Goal: Transaction & Acquisition: Purchase product/service

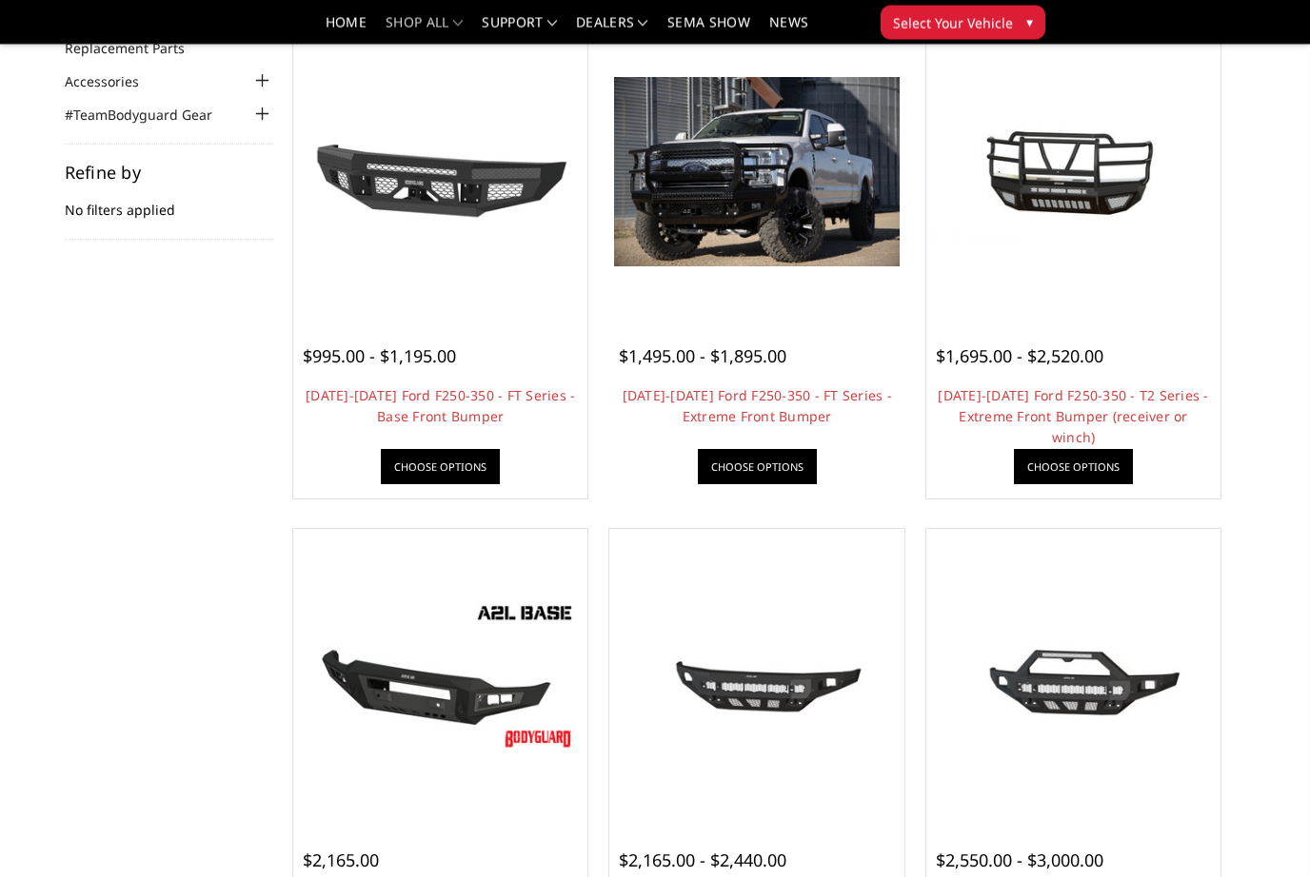
scroll to position [209, 0]
click at [780, 173] on img at bounding box center [756, 171] width 285 height 189
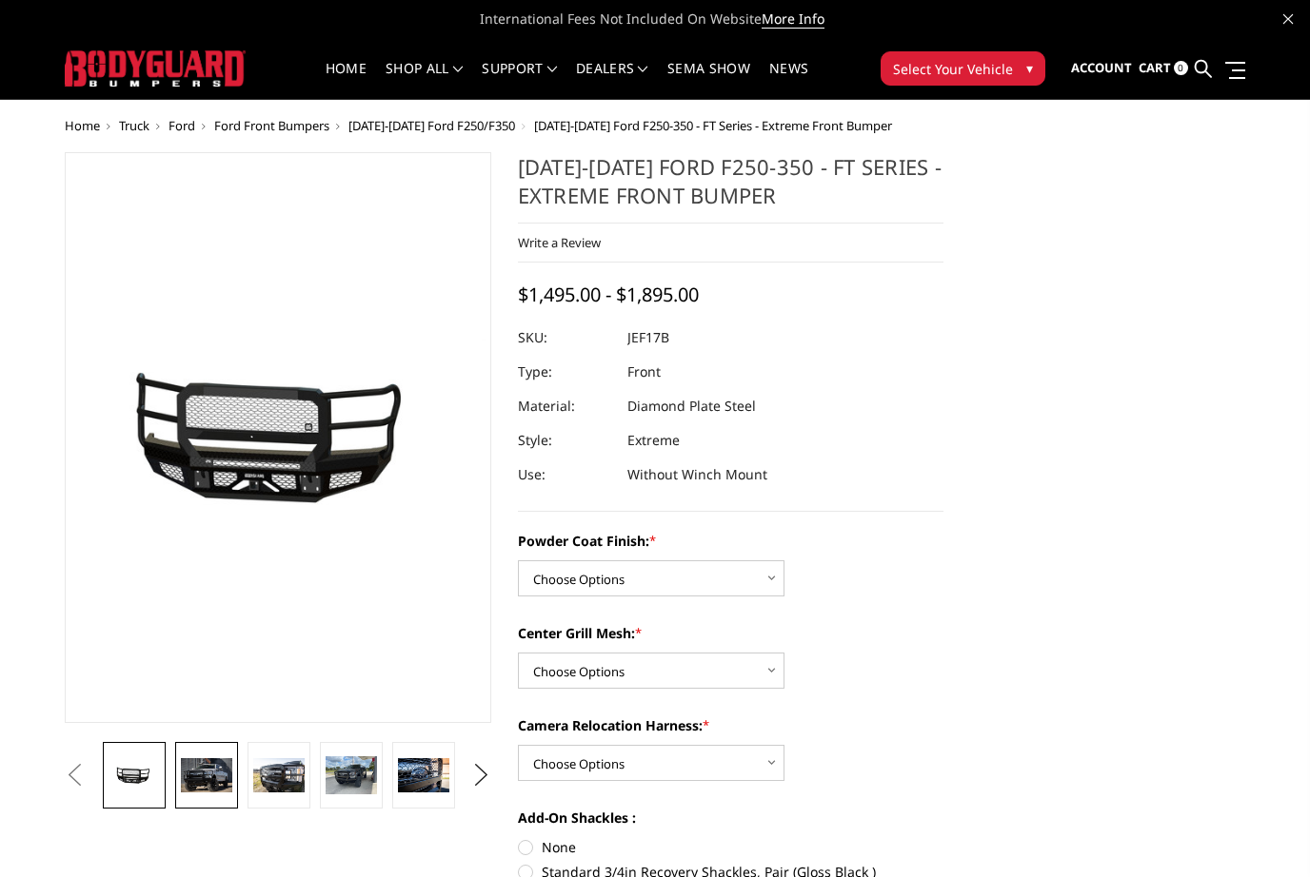
click at [212, 778] on img at bounding box center [206, 775] width 51 height 34
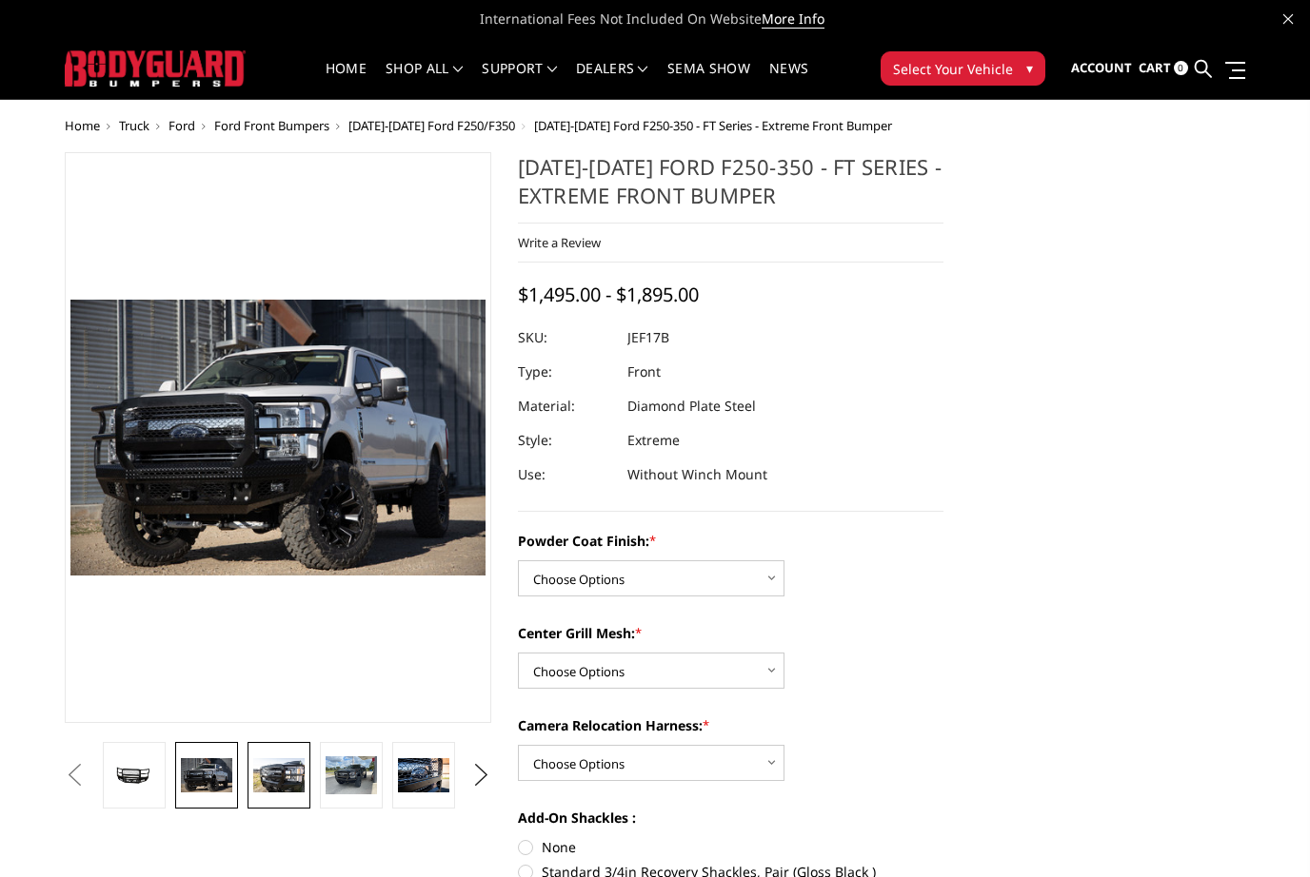
click at [271, 778] on img at bounding box center [278, 775] width 51 height 34
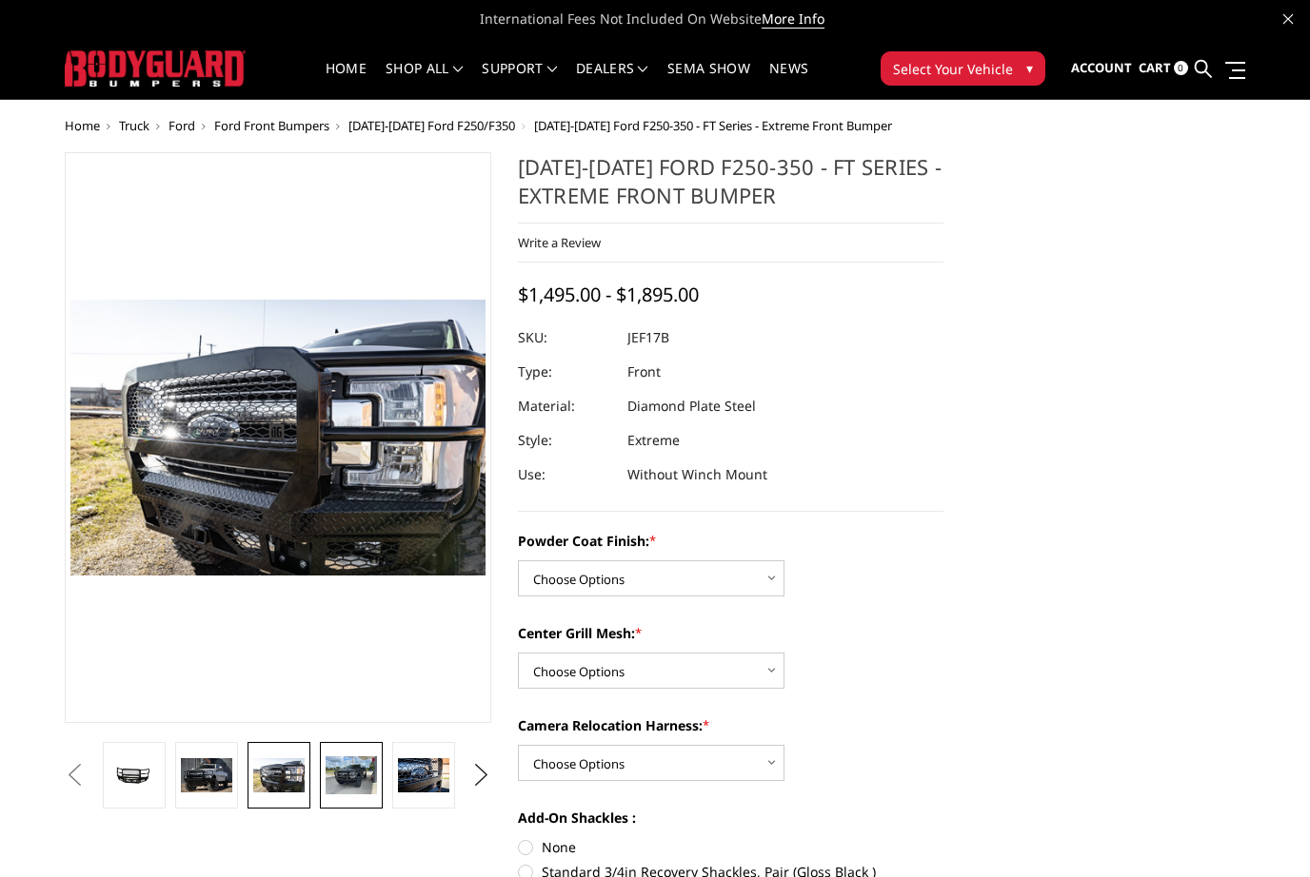
click at [335, 778] on img at bounding box center [350, 776] width 51 height 39
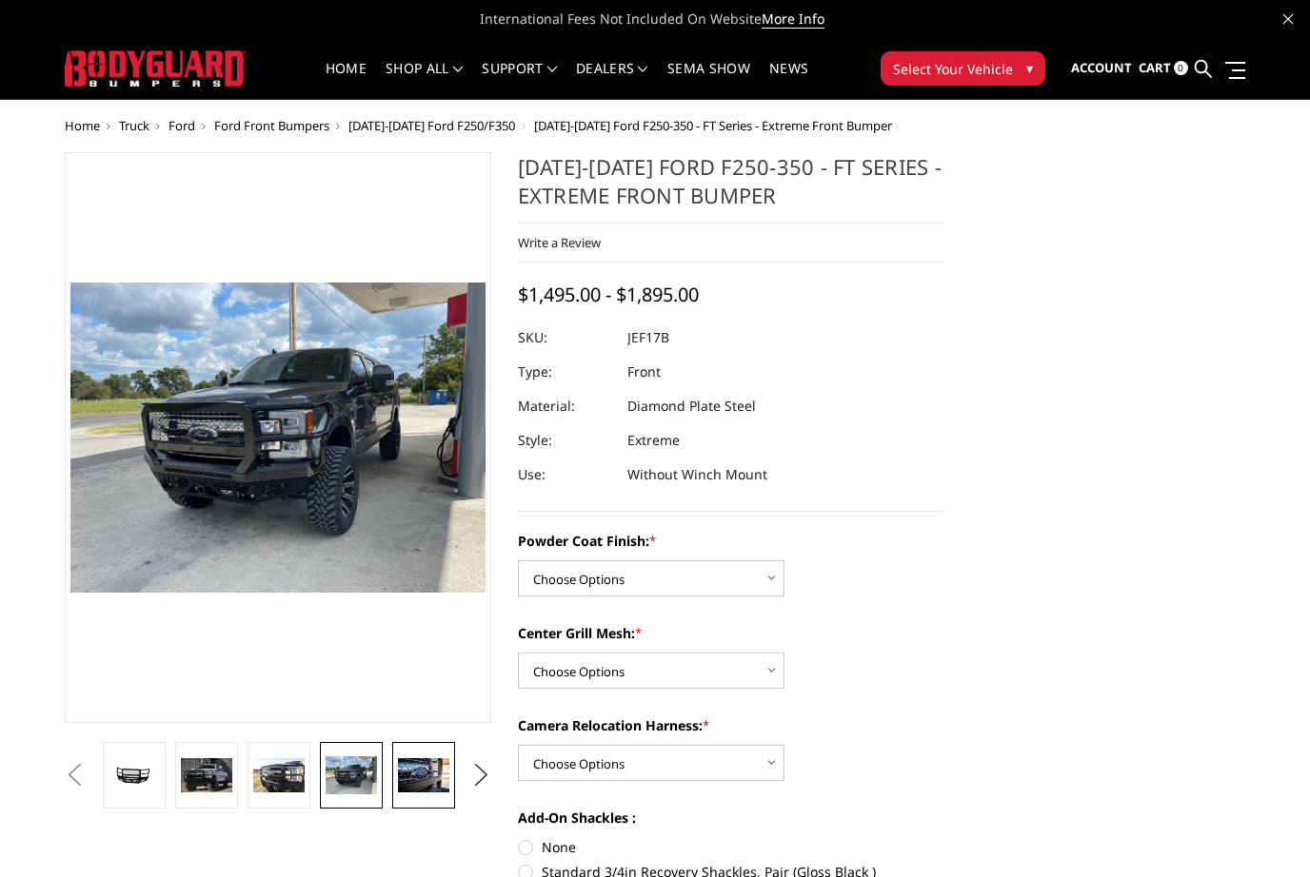
click at [405, 776] on img at bounding box center [423, 775] width 51 height 34
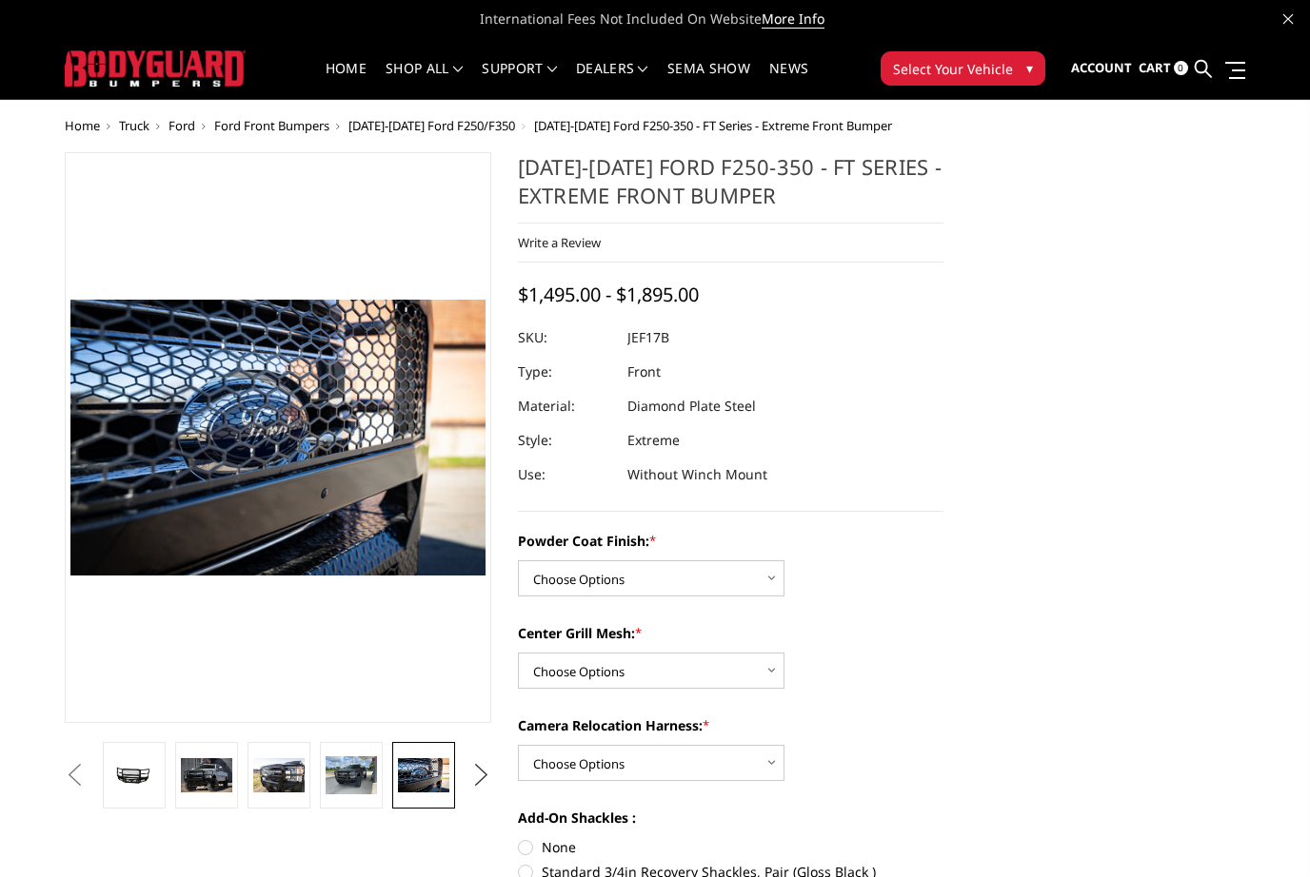
click at [480, 780] on button "Next" at bounding box center [480, 775] width 29 height 29
click at [424, 784] on img at bounding box center [423, 775] width 51 height 34
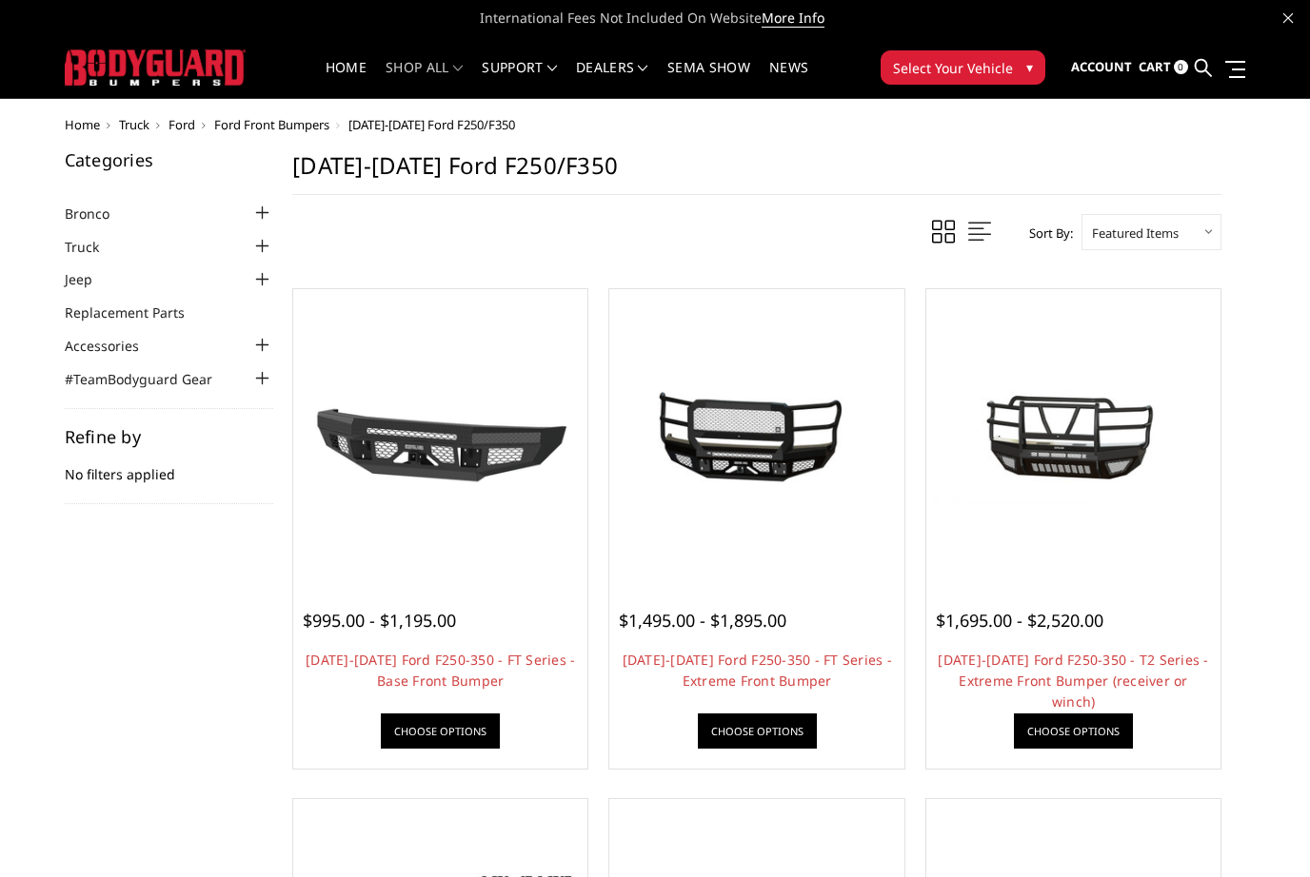
click at [896, 34] on span "International Fees Not Included On Website More Info" at bounding box center [655, 18] width 1180 height 38
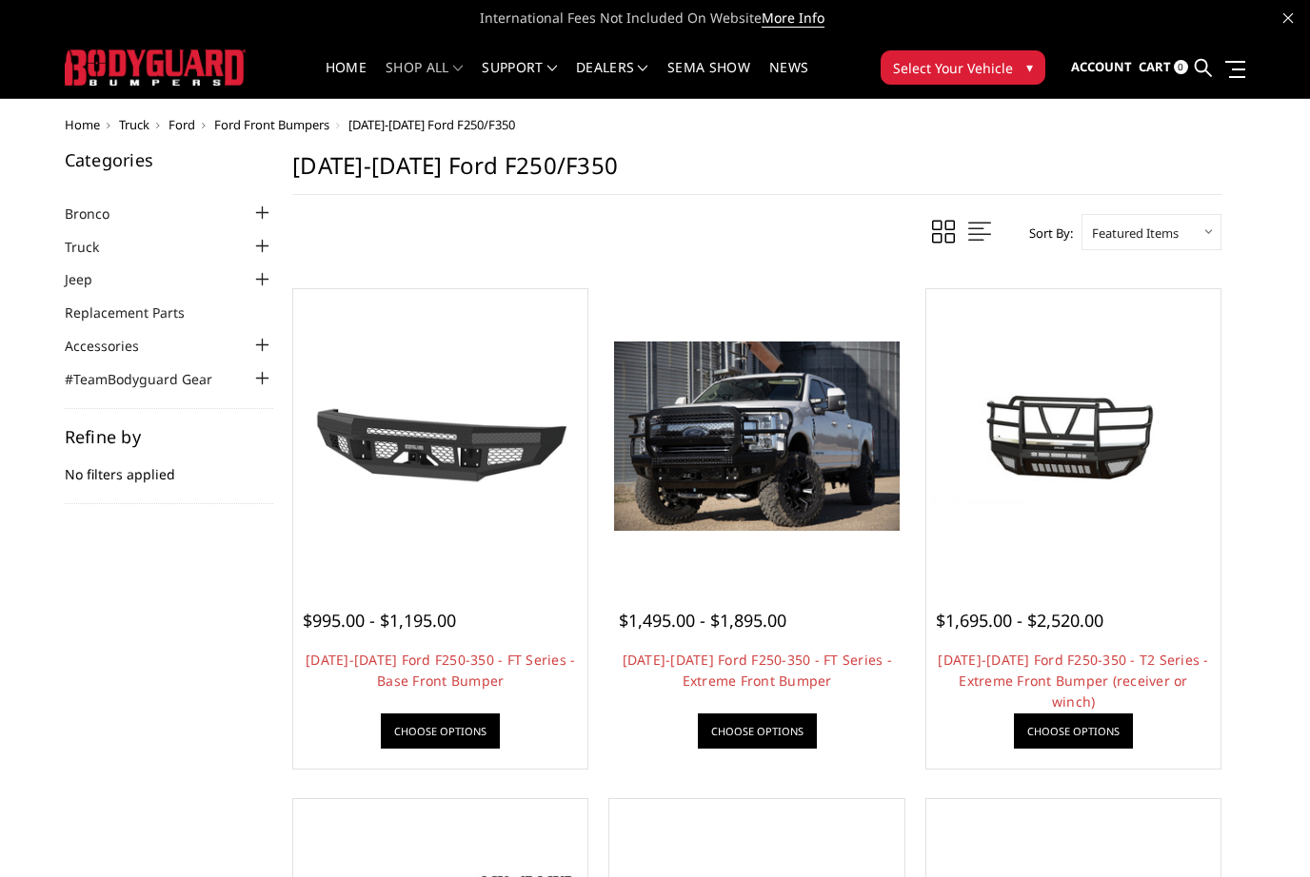
click at [806, 398] on img at bounding box center [756, 436] width 285 height 189
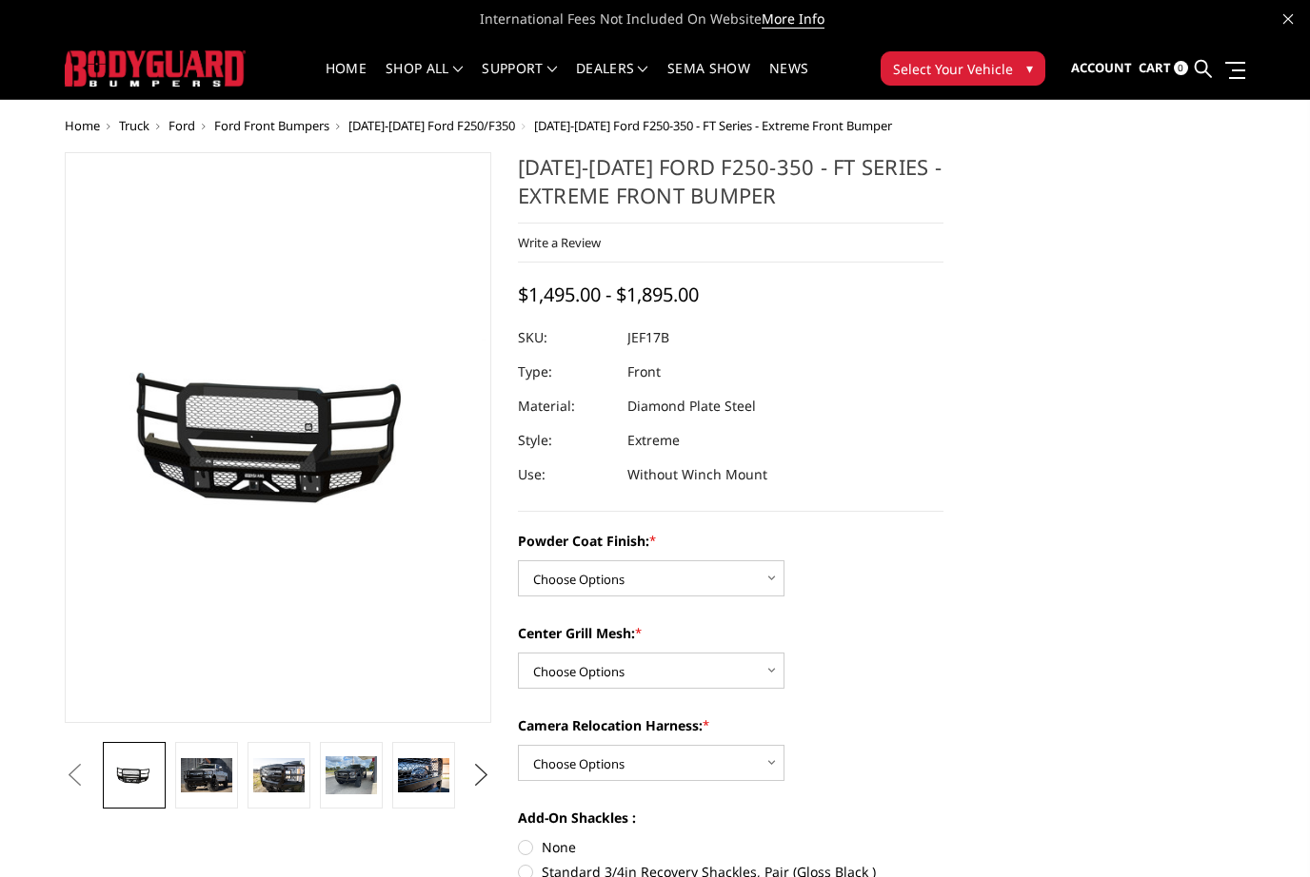
click at [476, 772] on button "Next" at bounding box center [480, 775] width 29 height 29
click at [425, 783] on img at bounding box center [423, 775] width 51 height 34
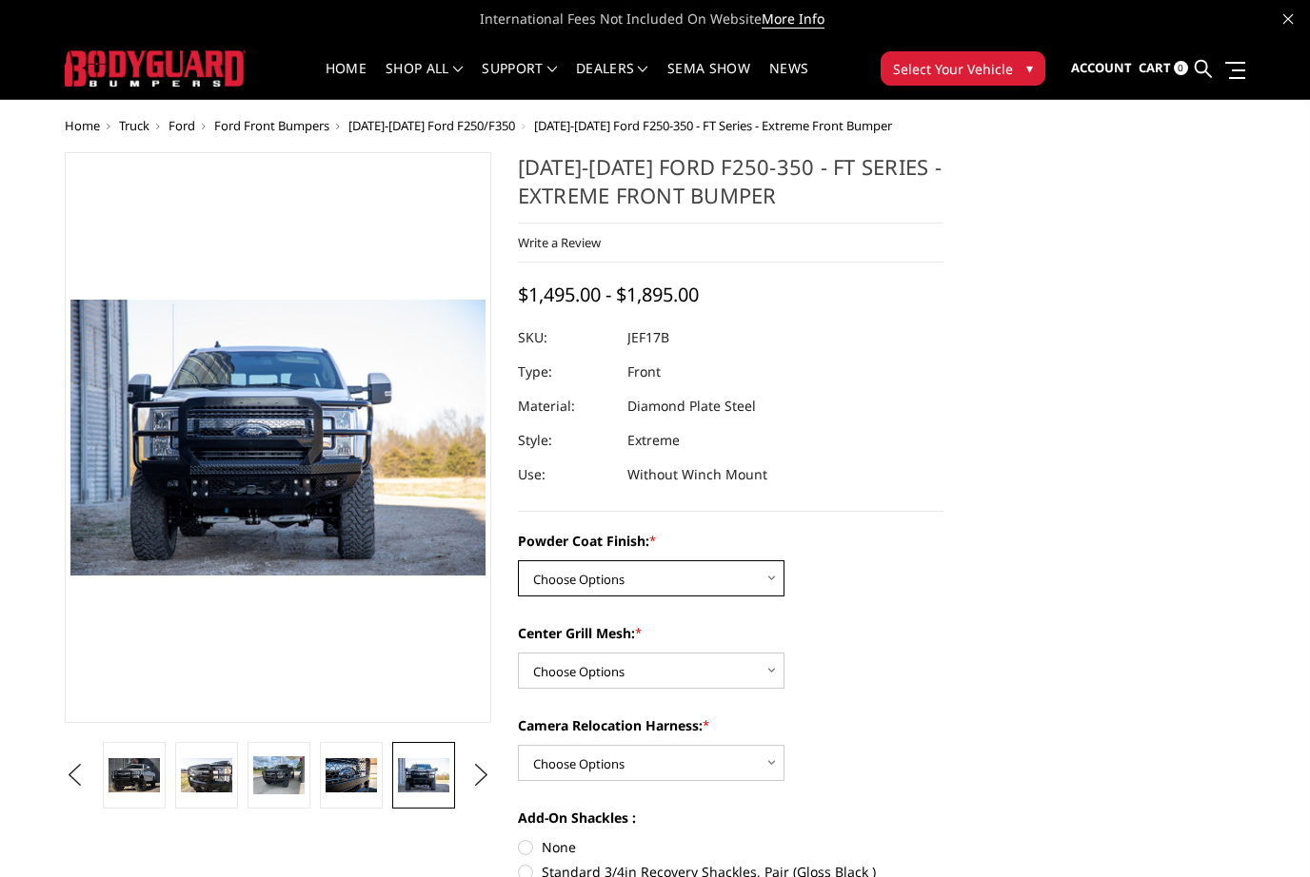
select select "3222"
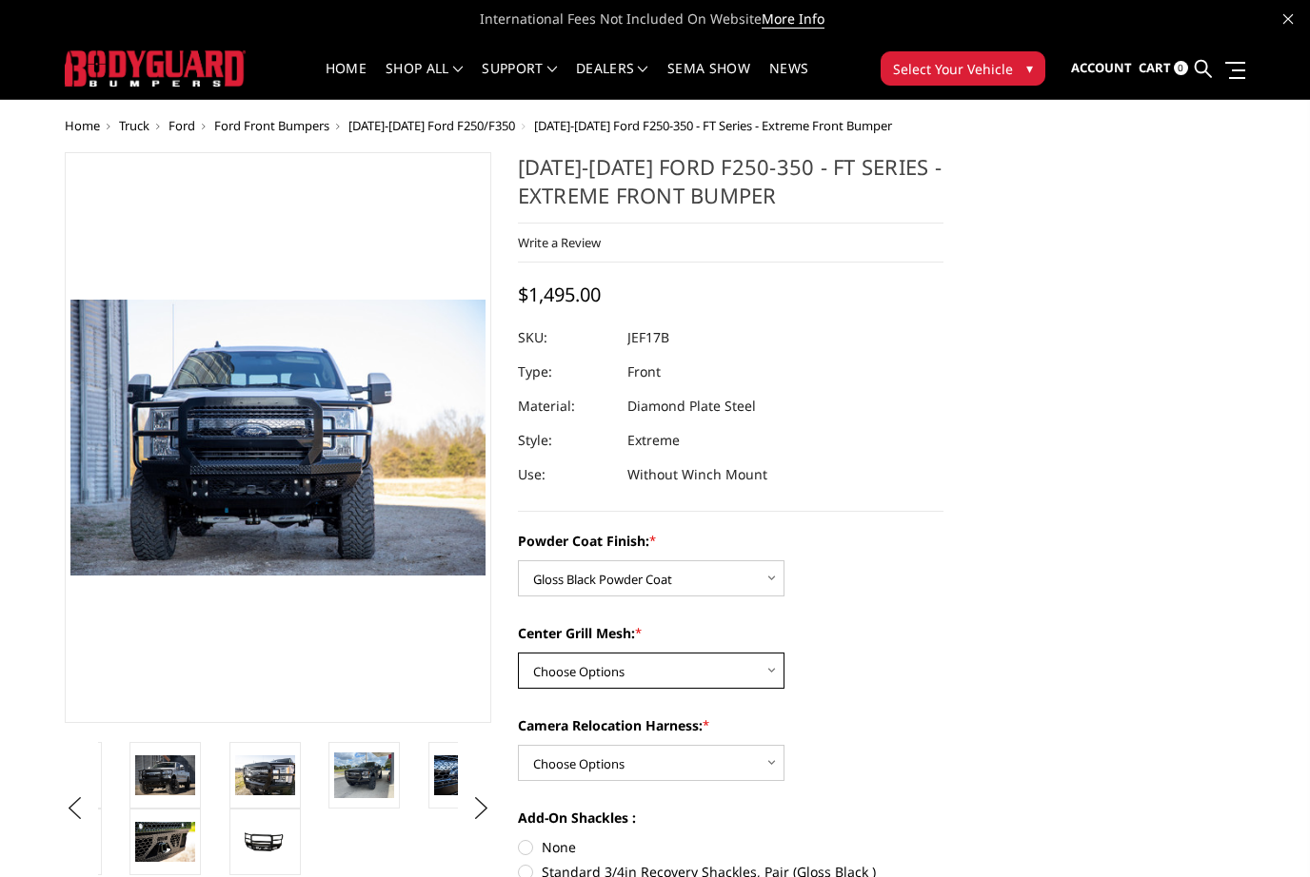
select select "3225"
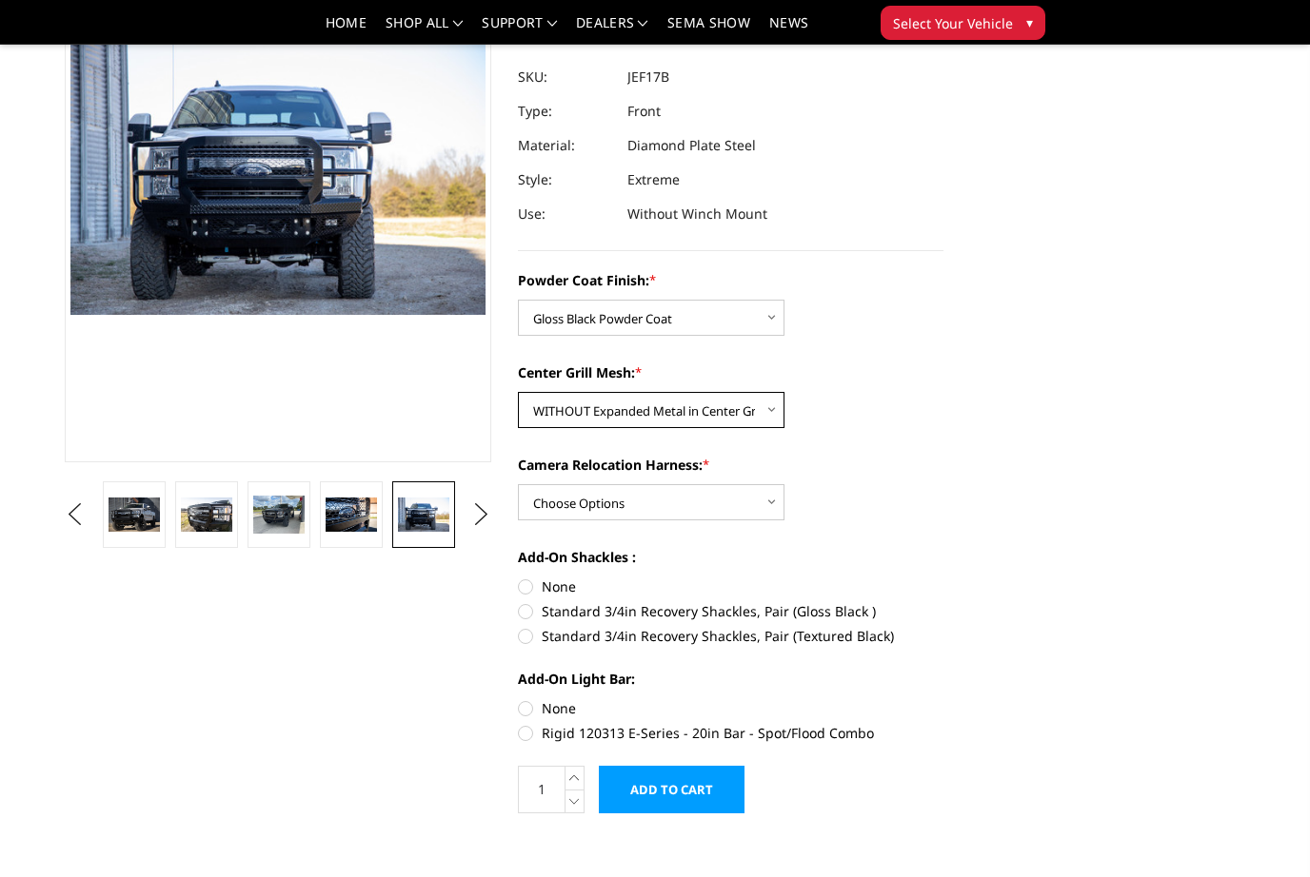
scroll to position [243, 0]
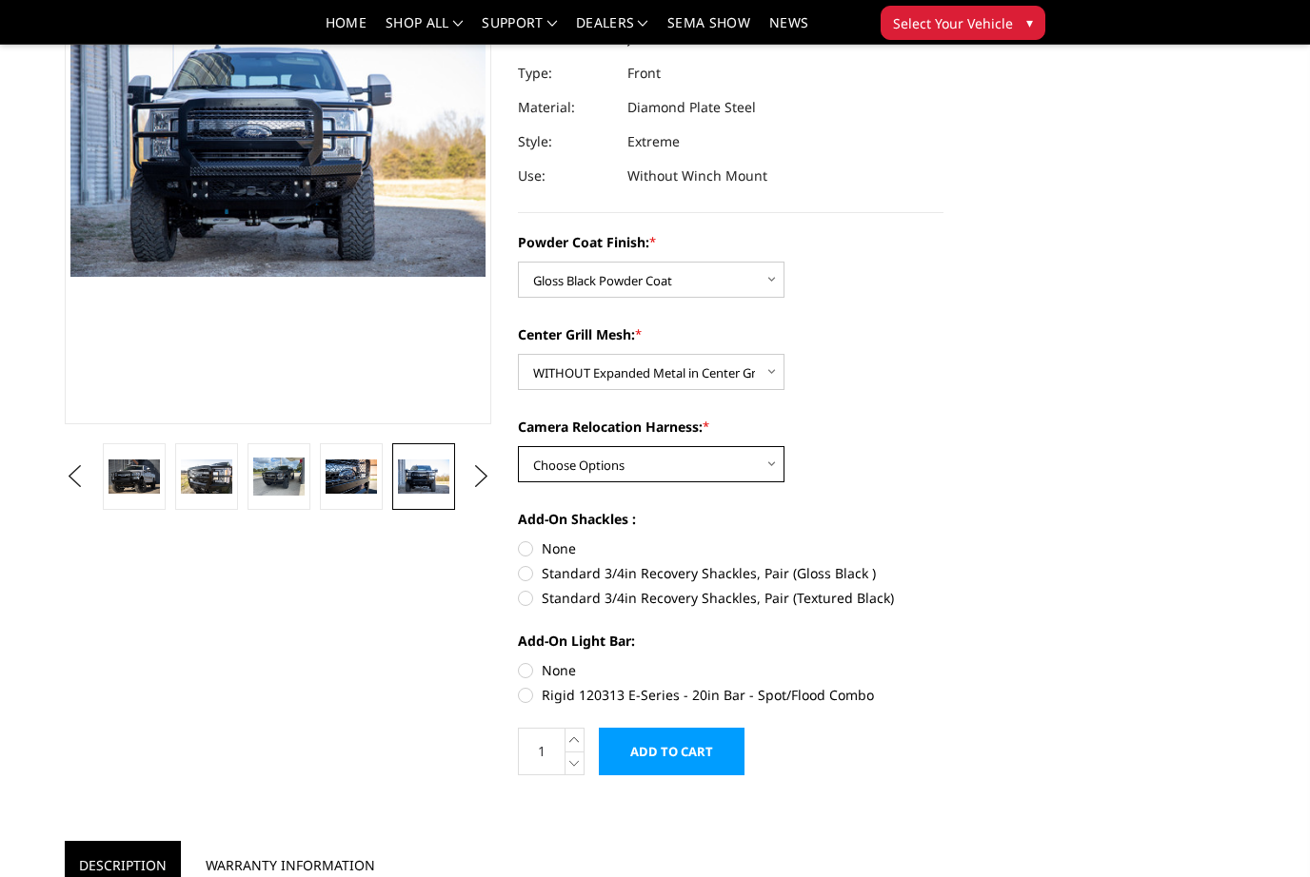
select select "3226"
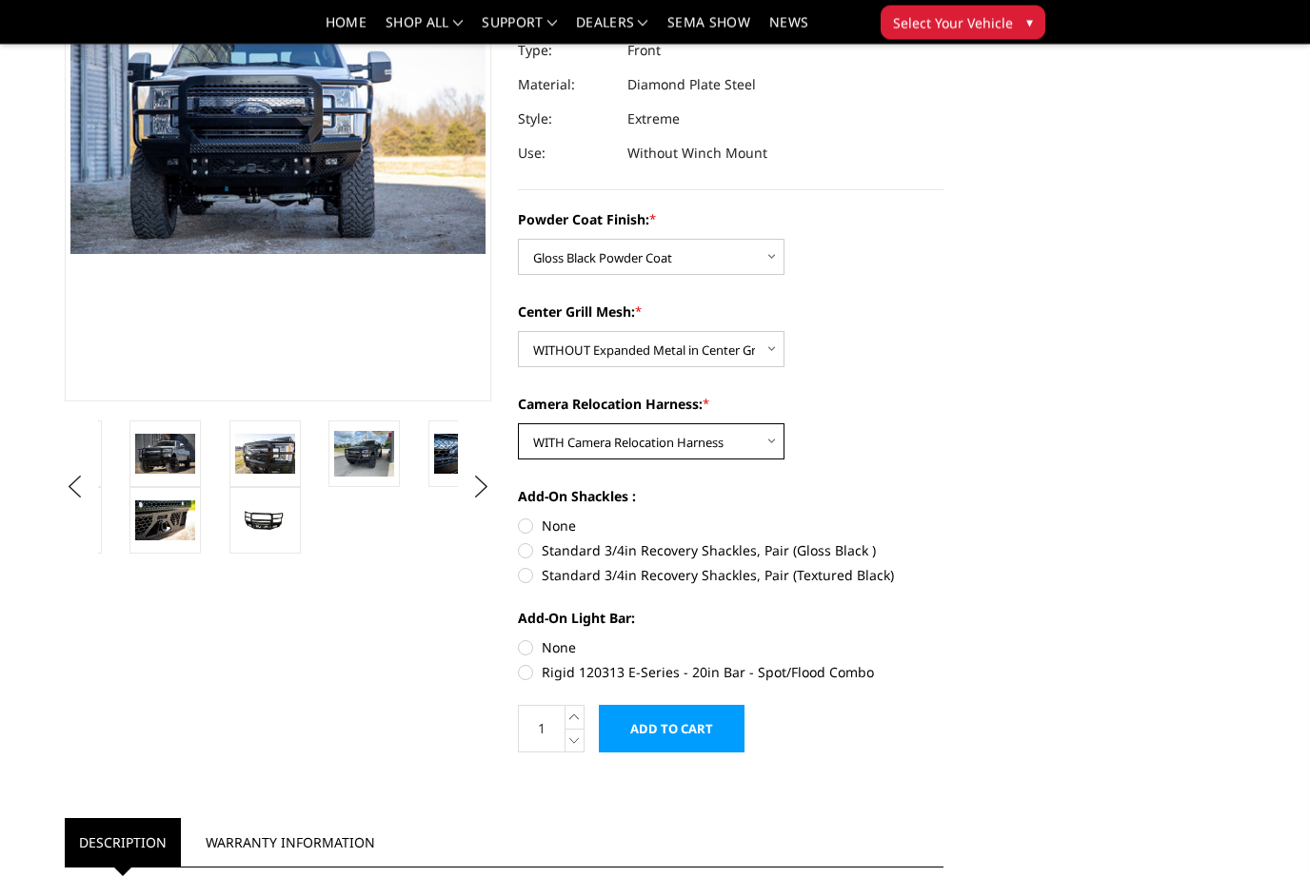
scroll to position [266, 0]
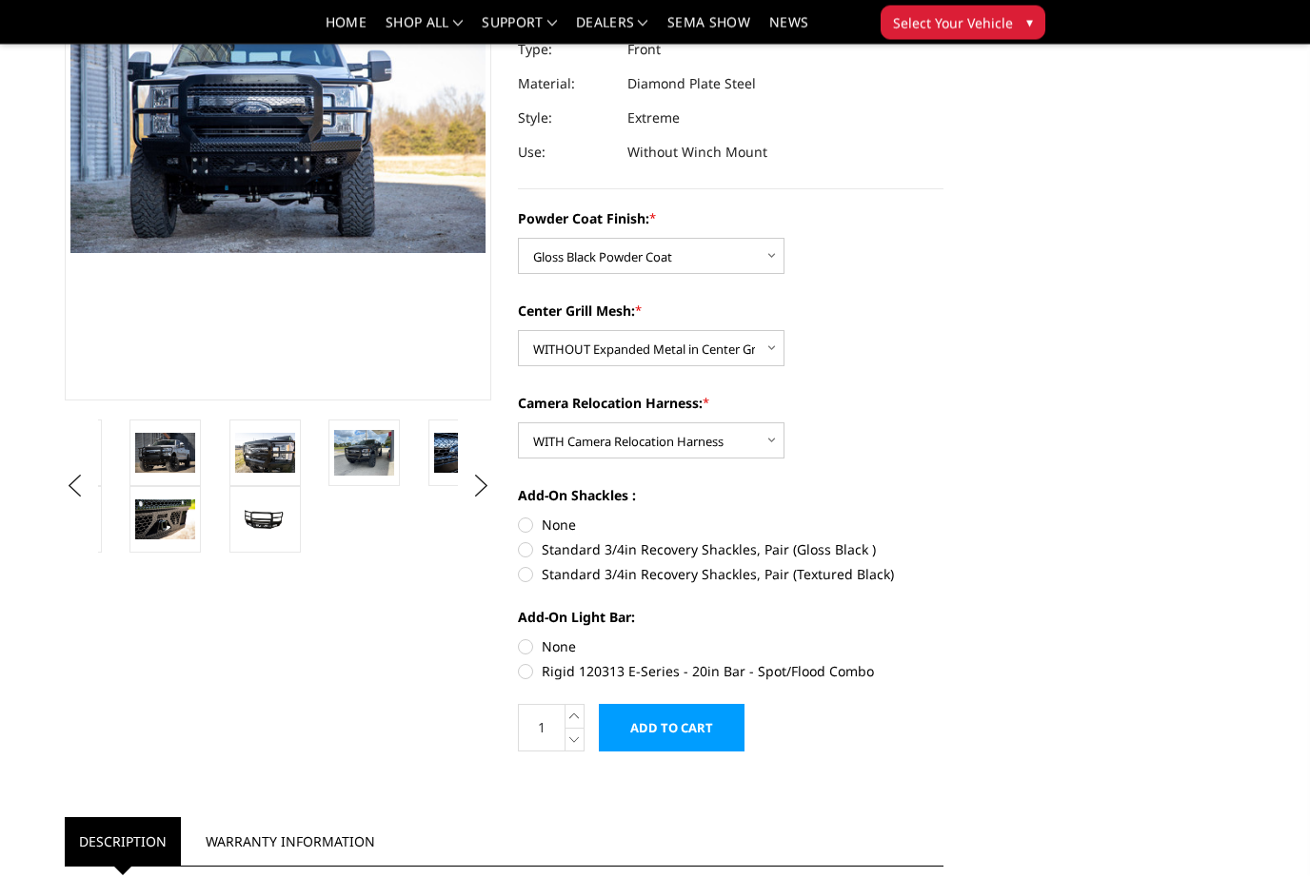
click at [526, 679] on label "Rigid 120313 E-Series - 20in Bar - Spot/Flood Combo" at bounding box center [731, 672] width 426 height 20
click at [943, 639] on input "Rigid 120313 E-Series - 20in Bar - Spot/Flood Combo" at bounding box center [943, 638] width 1 height 1
radio input "true"
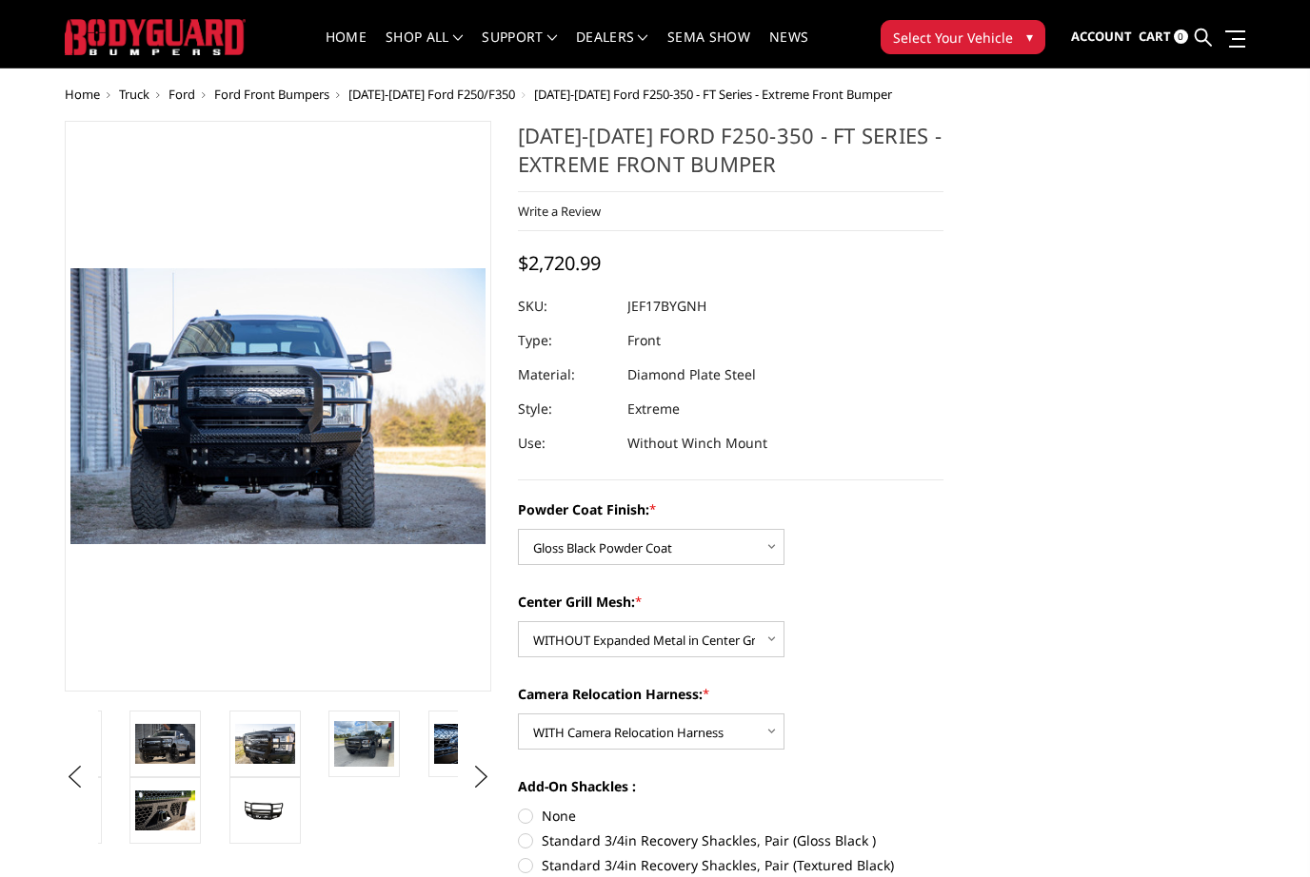
scroll to position [0, 0]
